Goal: Check status

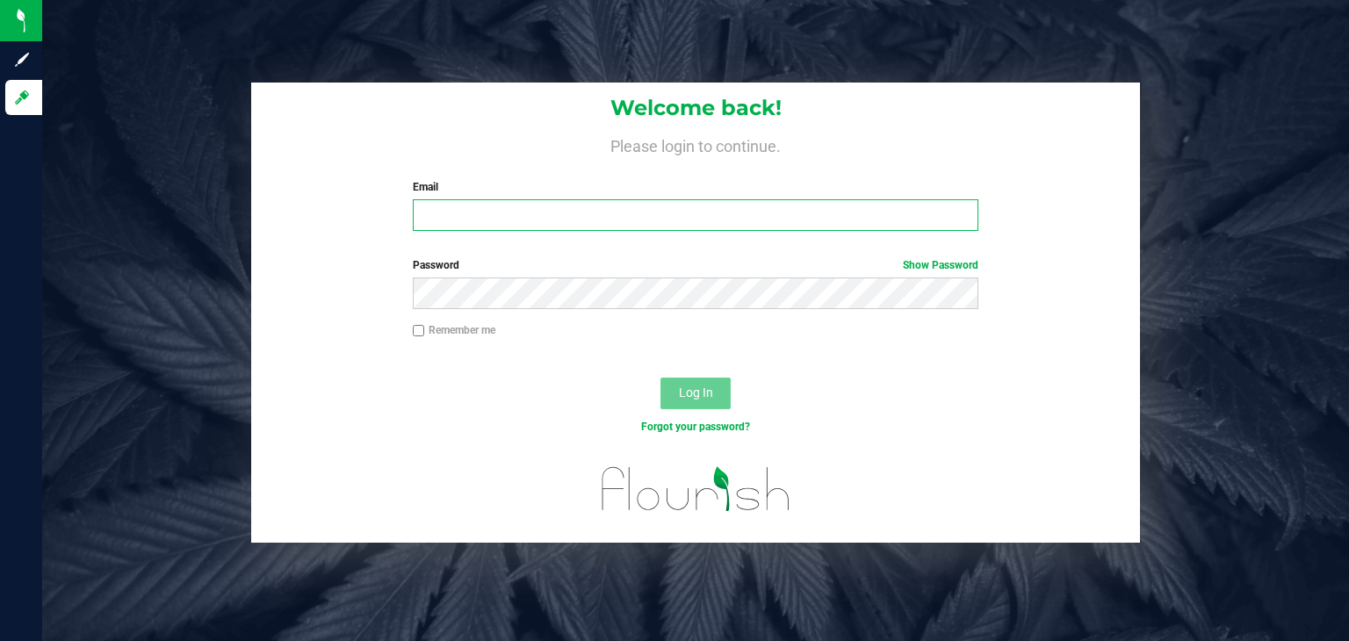
type input "[PERSON_NAME][EMAIL_ADDRESS][DOMAIN_NAME]"
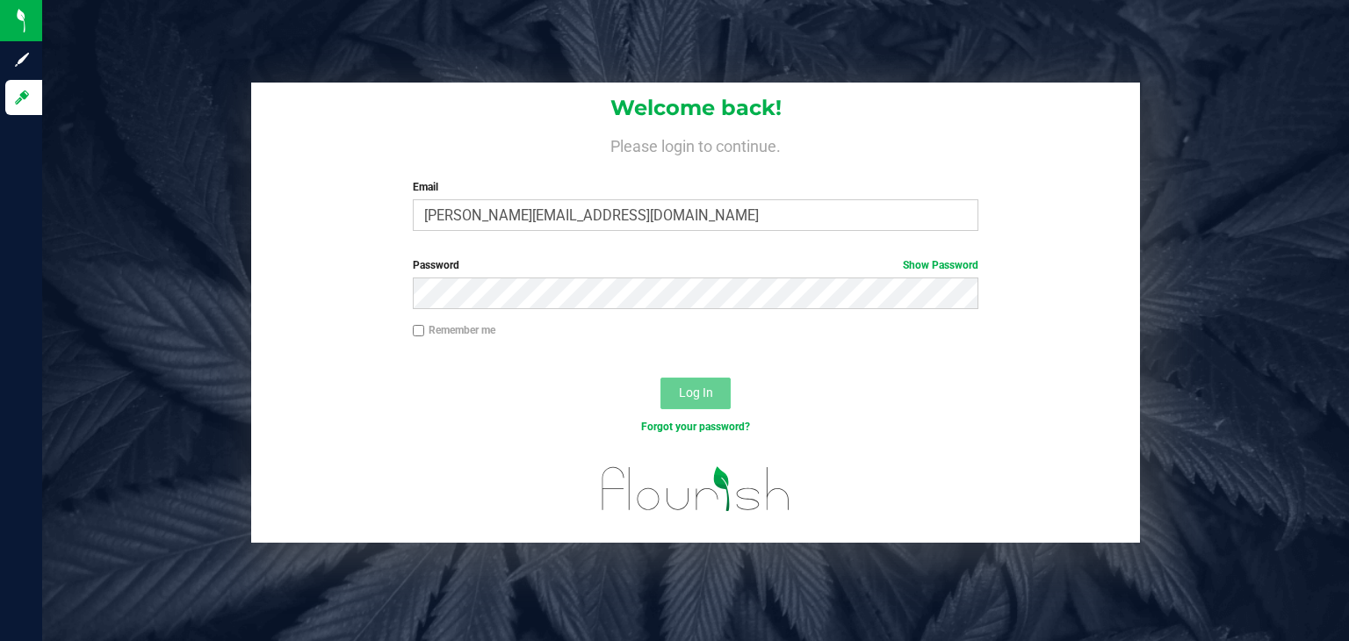
click at [714, 391] on button "Log In" at bounding box center [695, 394] width 70 height 32
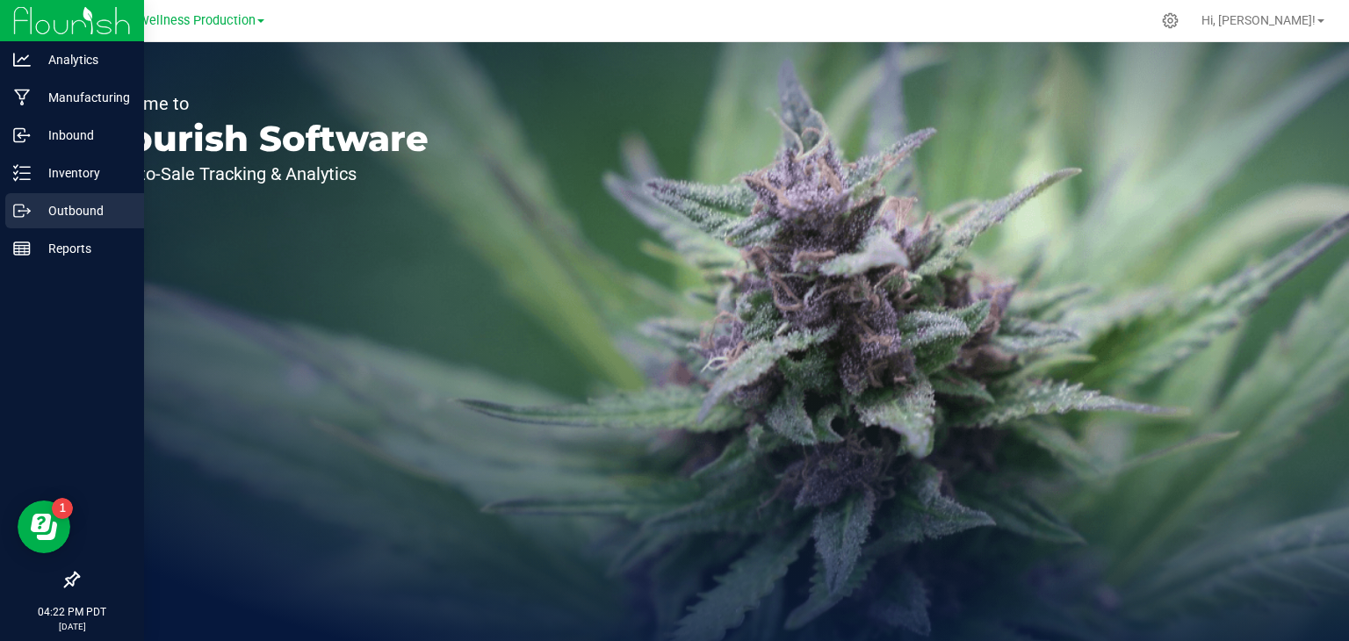
click at [98, 219] on p "Outbound" at bounding box center [83, 210] width 105 height 21
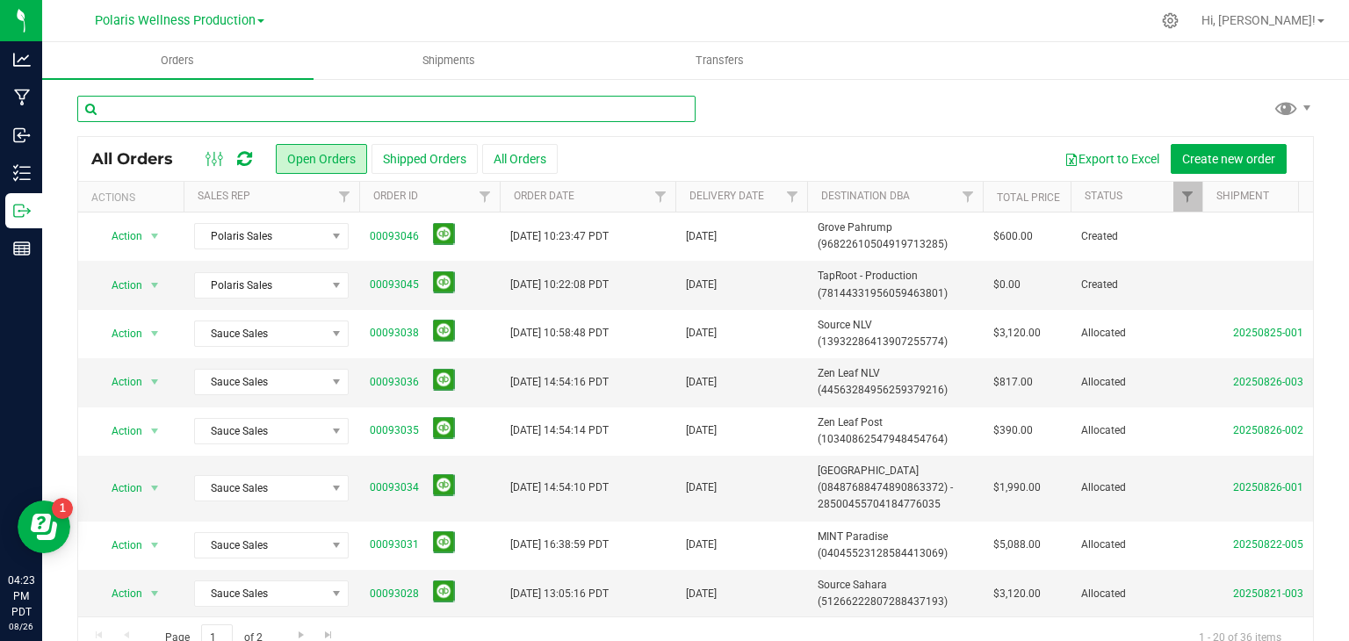
click at [392, 119] on input "text" at bounding box center [386, 109] width 618 height 26
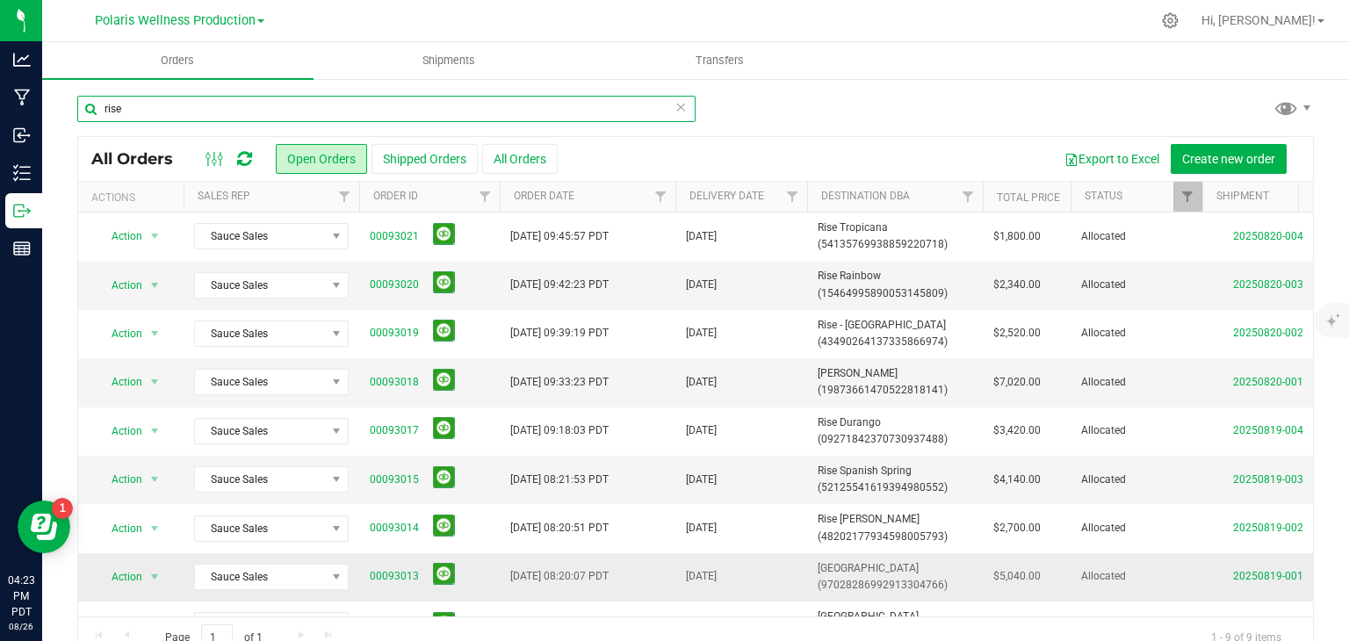
scroll to position [46, 0]
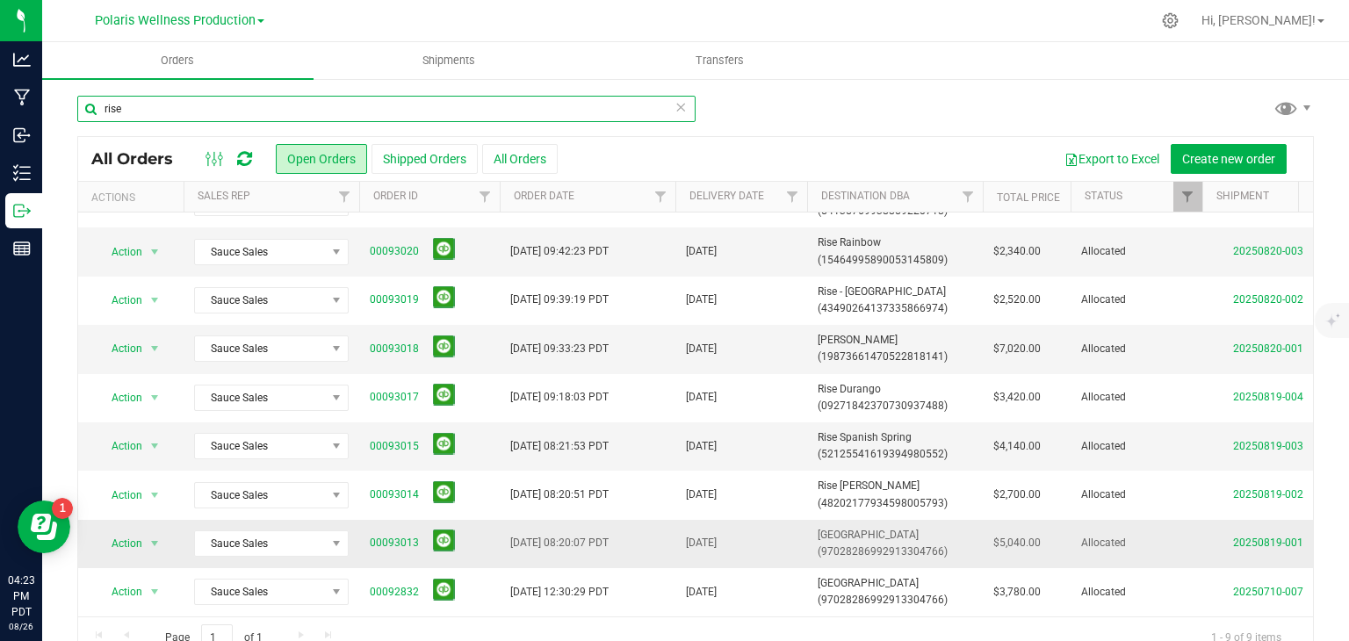
type input "rise"
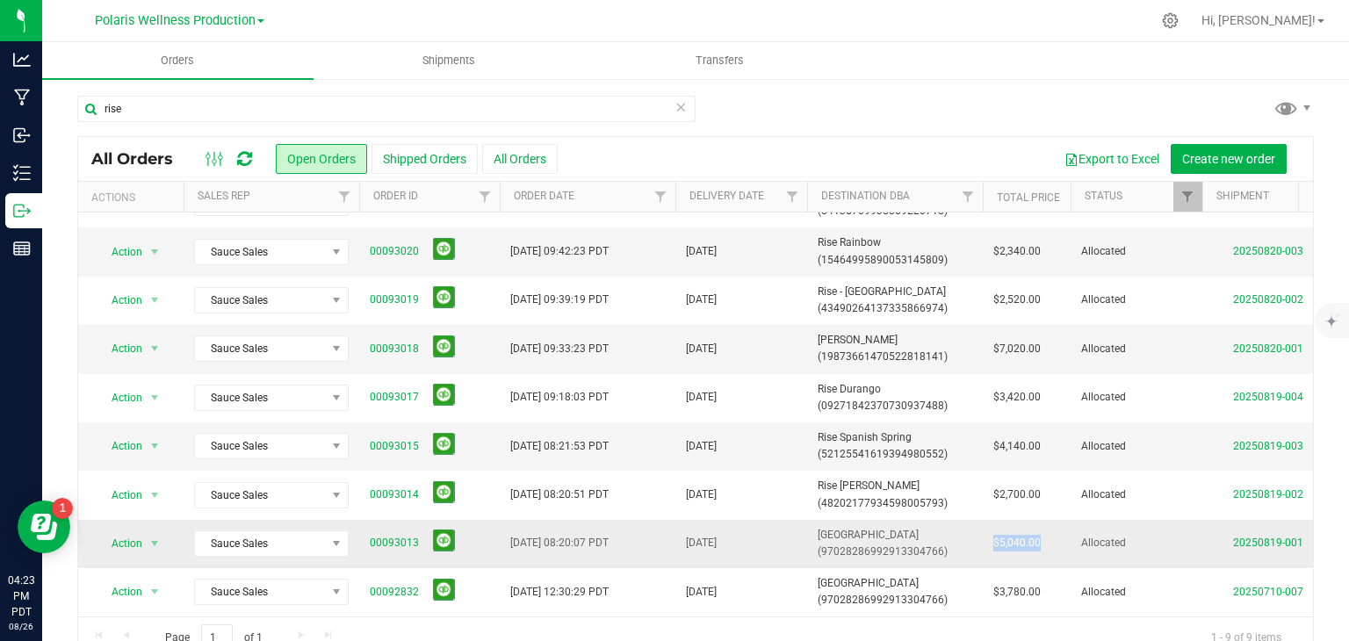
drag, startPoint x: 1040, startPoint y: 528, endPoint x: 990, endPoint y: 530, distance: 50.1
click at [990, 530] on td "$5,040.00" at bounding box center [1027, 544] width 88 height 48
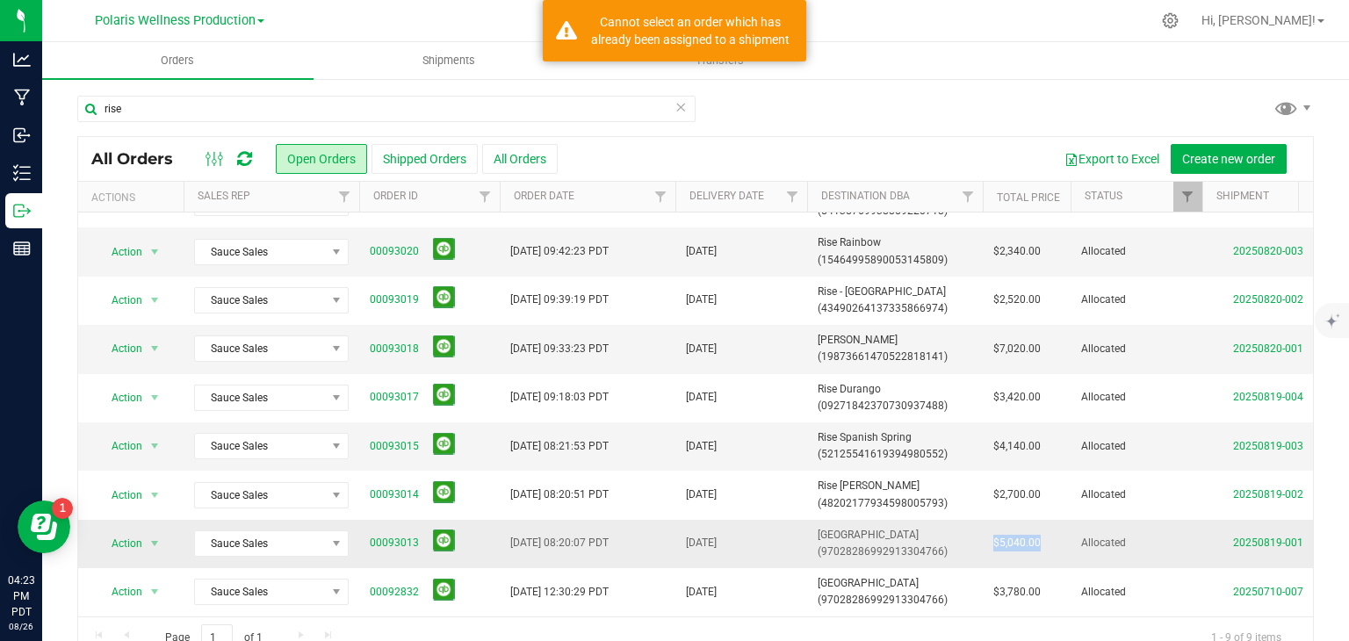
copy span "$5,040.00"
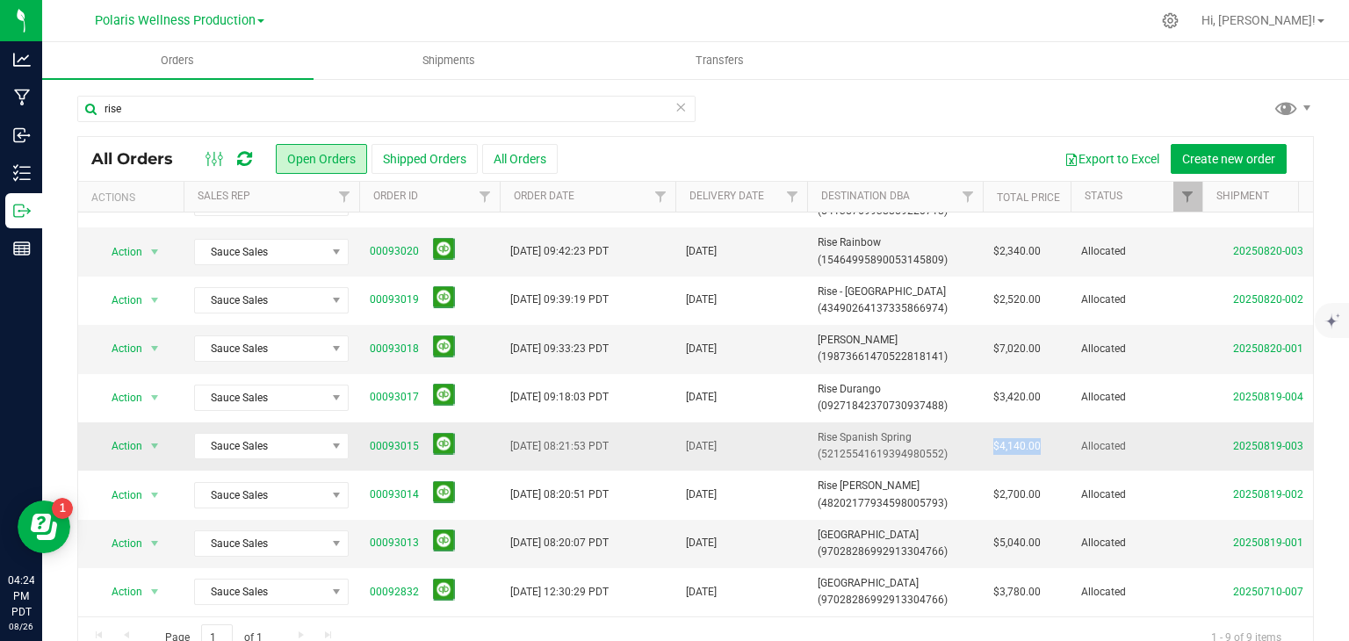
drag, startPoint x: 1040, startPoint y: 433, endPoint x: 983, endPoint y: 424, distance: 56.9
click at [983, 424] on td "$4,140.00" at bounding box center [1027, 446] width 88 height 48
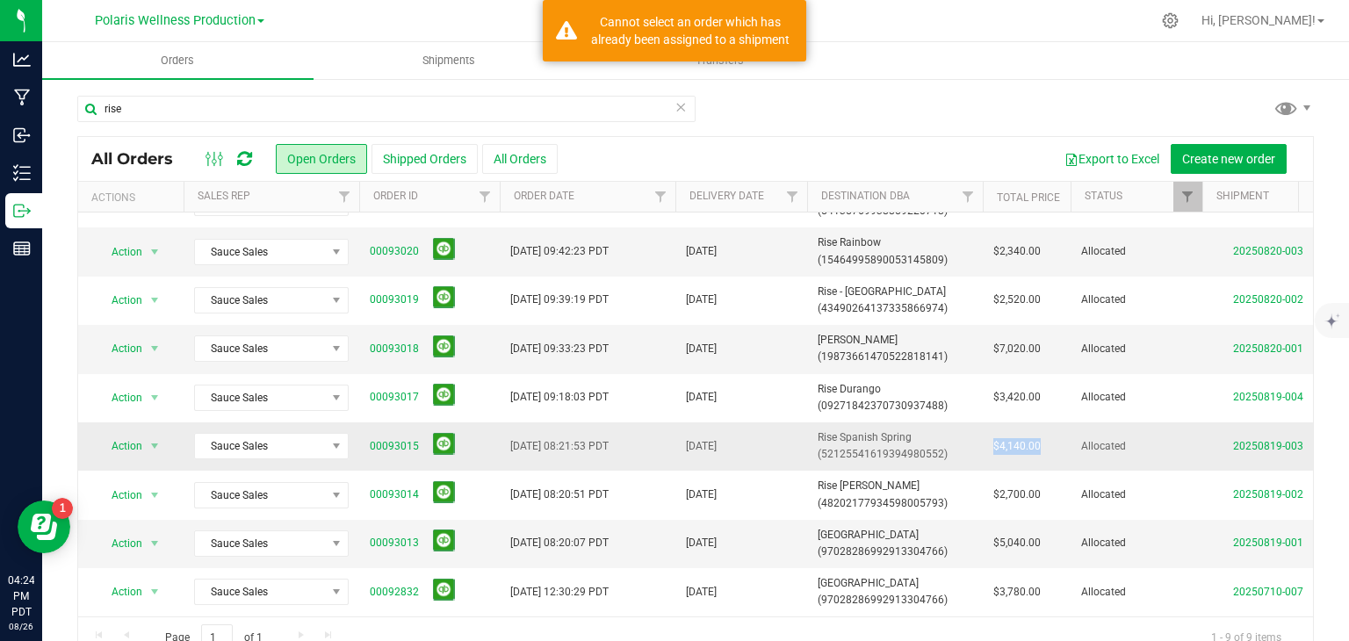
copy span "$4,140.00"
